Goal: Task Accomplishment & Management: Manage account settings

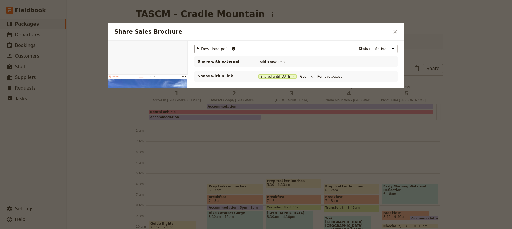
scroll to position [53, 0]
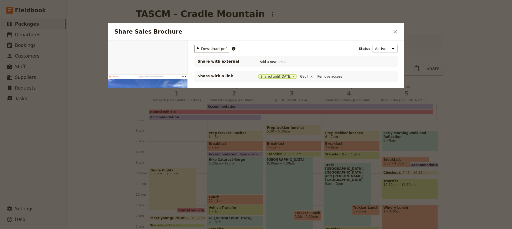
click at [397, 34] on icon "Close dialog" at bounding box center [395, 32] width 6 height 6
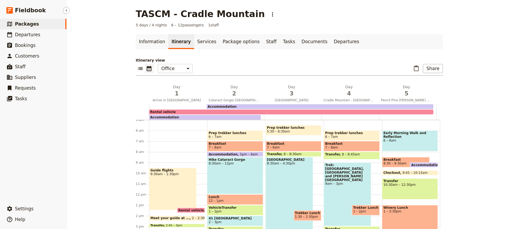
click at [25, 26] on span "Packages" at bounding box center [27, 23] width 24 height 5
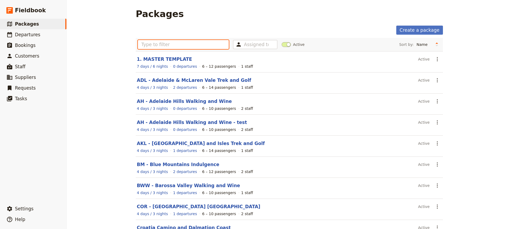
click at [142, 45] on input "text" at bounding box center [183, 44] width 91 height 9
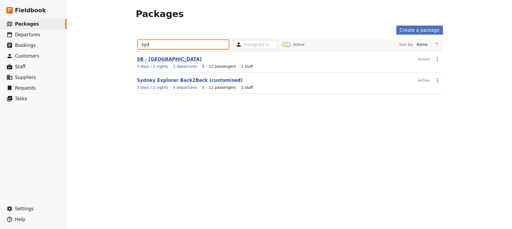
type input "syd"
click at [152, 58] on link "SB - [GEOGRAPHIC_DATA]" at bounding box center [169, 59] width 65 height 5
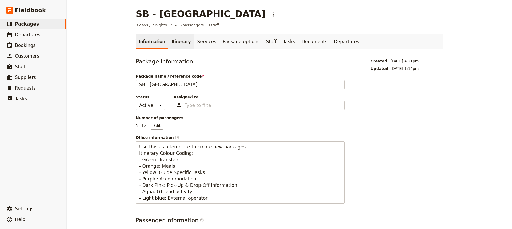
click at [172, 41] on link "Itinerary" at bounding box center [181, 41] width 26 height 15
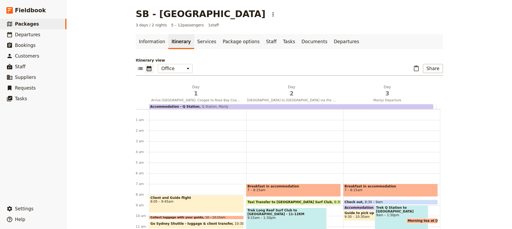
scroll to position [69, 0]
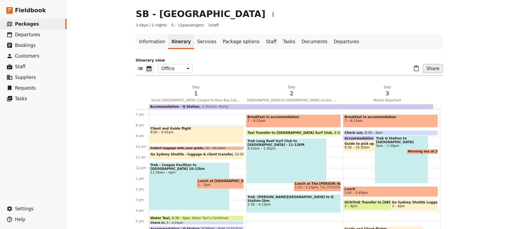
click at [431, 70] on button "Share" at bounding box center [433, 68] width 20 height 9
click at [411, 96] on span "Sales Brochure" at bounding box center [415, 95] width 28 height 5
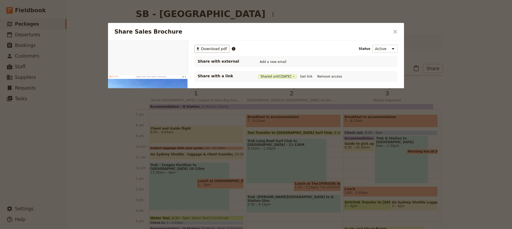
scroll to position [0, 0]
click at [310, 77] on button "Get link" at bounding box center [306, 77] width 15 height 6
click at [396, 29] on icon "Close dialog" at bounding box center [395, 32] width 6 height 6
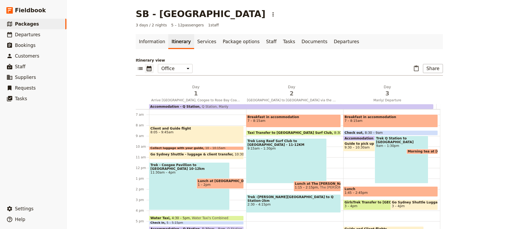
click at [193, 155] on span "Go Sydney Shuttle - luggage & client transfer" at bounding box center [192, 154] width 84 height 4
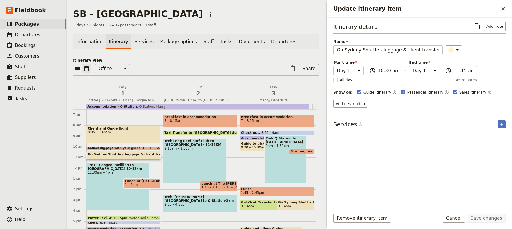
click at [453, 92] on rect "Update itinerary item" at bounding box center [455, 92] width 4 height 4
click at [453, 90] on input "Sales itinerary" at bounding box center [453, 89] width 0 height 0
checkbox input "false"
click at [485, 217] on button "Save changes" at bounding box center [486, 218] width 39 height 9
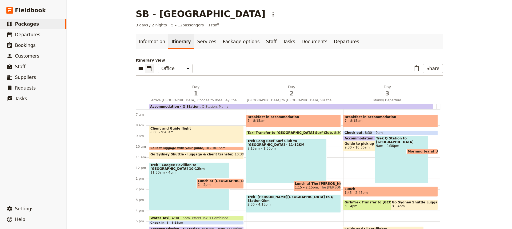
scroll to position [103, 0]
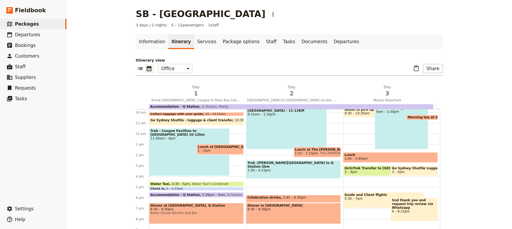
click at [185, 190] on span at bounding box center [196, 189] width 94 height 2
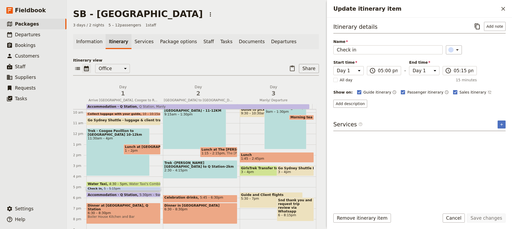
click at [453, 92] on rect "Update itinerary item" at bounding box center [455, 92] width 4 height 4
click at [453, 90] on input "Sales itinerary" at bounding box center [453, 89] width 0 height 0
checkbox input "false"
click at [485, 217] on button "Save changes" at bounding box center [486, 218] width 39 height 9
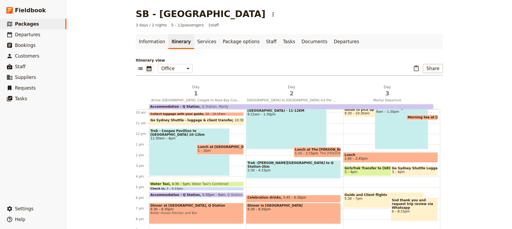
click at [311, 150] on span "Lunch at The [PERSON_NAME] [PERSON_NAME][GEOGRAPHIC_DATA]" at bounding box center [317, 150] width 45 height 4
select select "2"
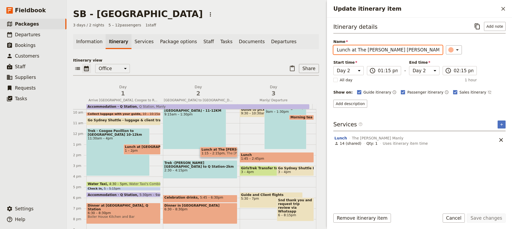
drag, startPoint x: 391, startPoint y: 51, endPoint x: 355, endPoint y: 51, distance: 35.2
click at [355, 51] on input "Lunch at The [PERSON_NAME] [PERSON_NAME][GEOGRAPHIC_DATA]" at bounding box center [387, 49] width 109 height 9
type input "Lunch at [PERSON_NAME][GEOGRAPHIC_DATA]"
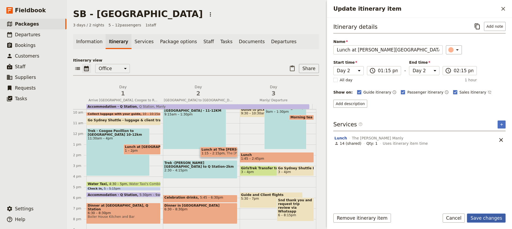
click at [480, 218] on button "Save changes" at bounding box center [486, 218] width 39 height 9
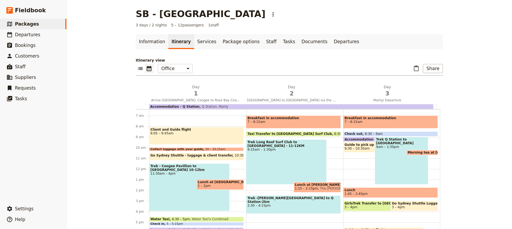
scroll to position [126, 0]
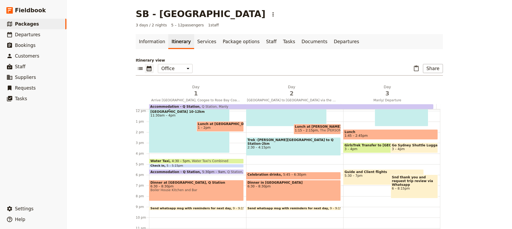
click at [181, 165] on div "Check in 5 – 5:15pm" at bounding box center [196, 166] width 95 height 4
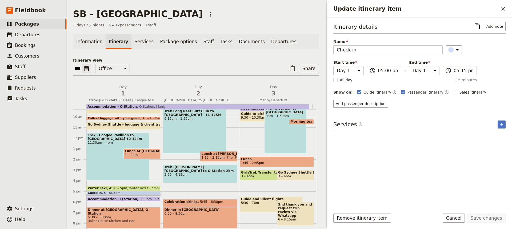
scroll to position [97, 0]
